Goal: Information Seeking & Learning: Find specific page/section

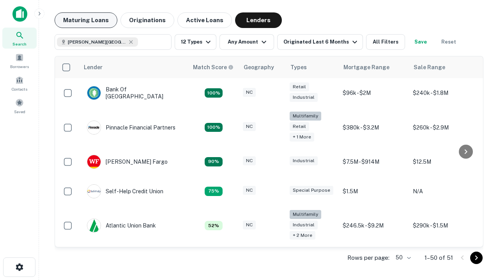
click at [86, 20] on button "Maturing Loans" at bounding box center [86, 20] width 63 height 16
